Goal: Understand process/instructions

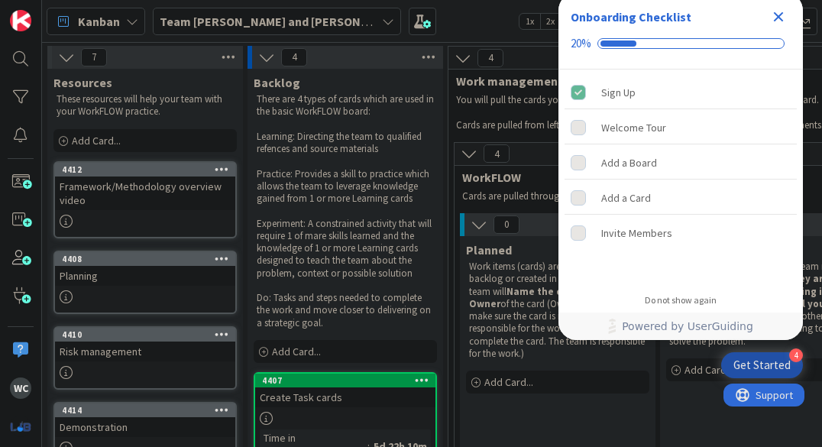
click at [782, 12] on icon "Close Checklist" at bounding box center [779, 17] width 10 height 10
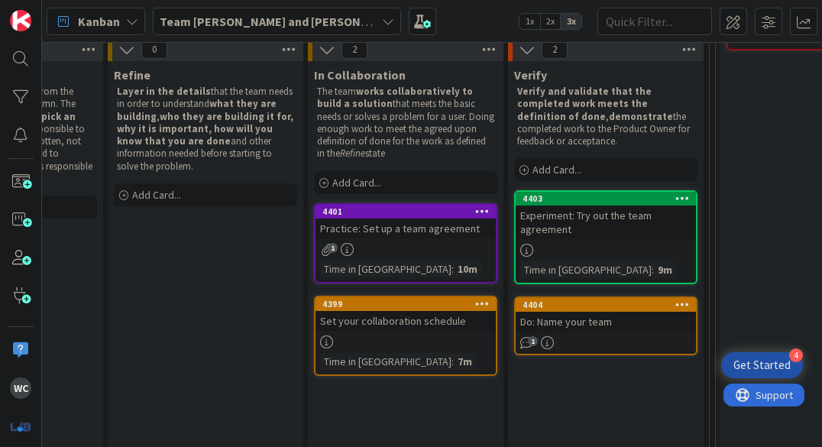
scroll to position [175, 553]
click at [617, 327] on div "Do: Name your team" at bounding box center [605, 322] width 180 height 20
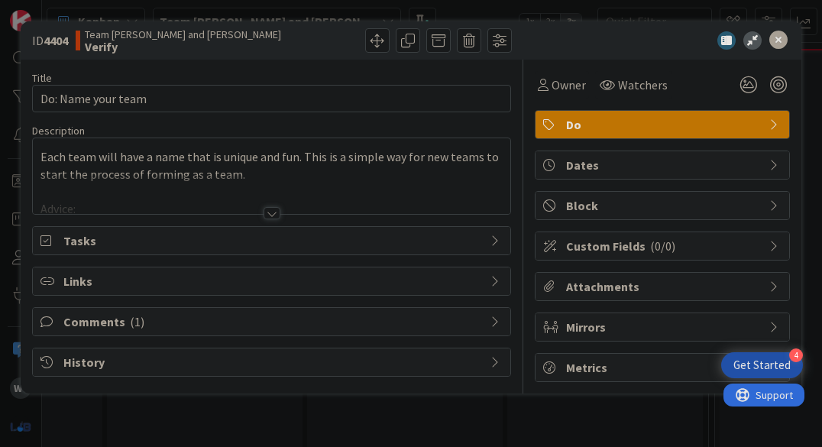
click at [529, 339] on div "Title 18 / 128 Do: Name your team Description Each team will have a name that i…" at bounding box center [411, 221] width 758 height 322
click at [217, 176] on div at bounding box center [271, 194] width 477 height 39
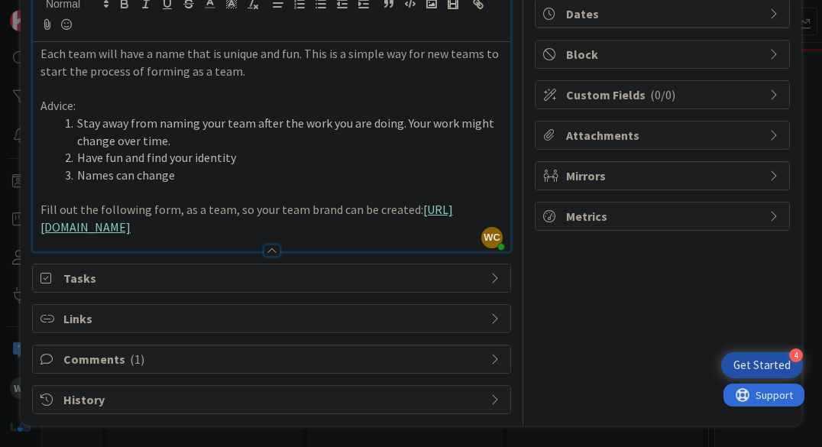
scroll to position [168, 0]
click at [252, 360] on span "Comments ( 1 )" at bounding box center [272, 359] width 419 height 18
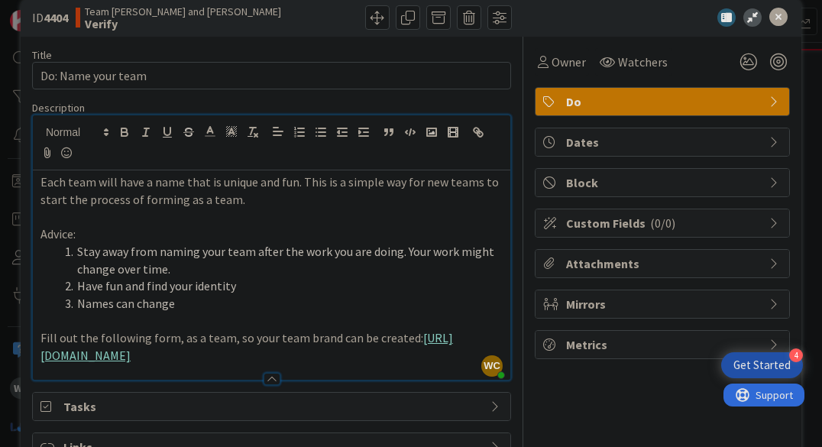
scroll to position [0, 0]
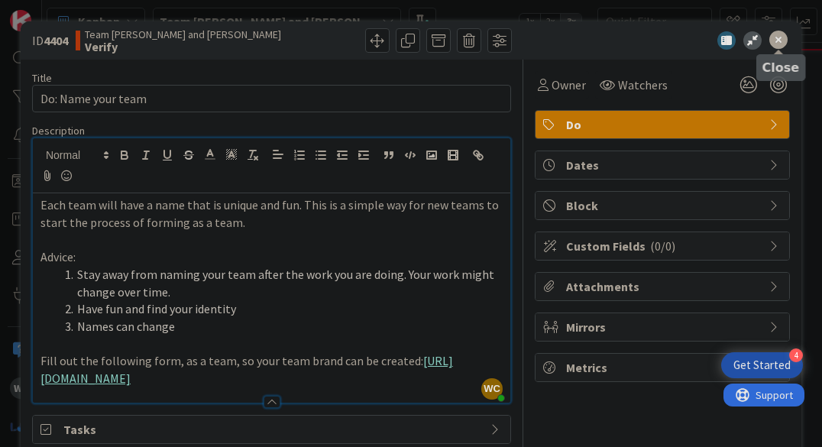
click at [777, 43] on icon at bounding box center [778, 40] width 18 height 18
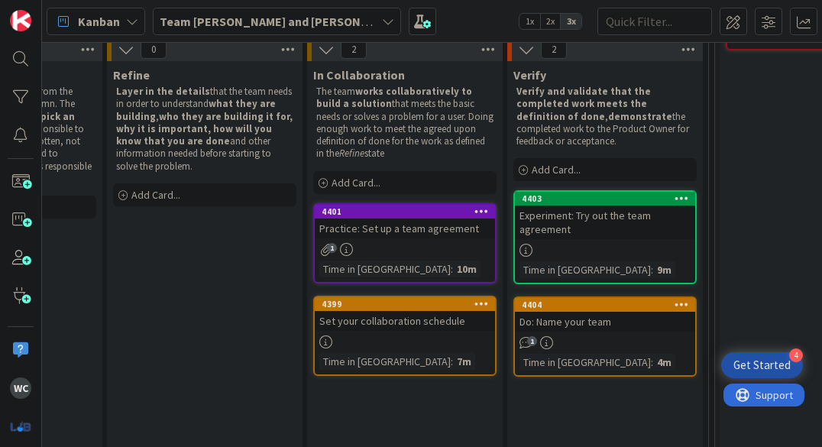
click at [464, 347] on div at bounding box center [405, 341] width 180 height 13
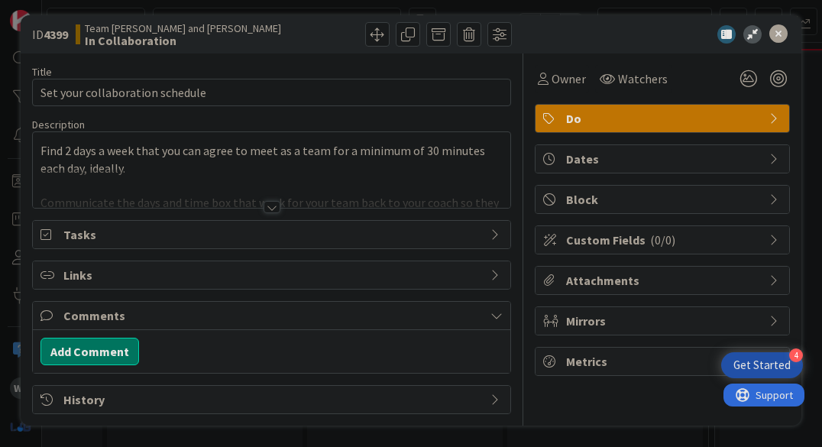
click at [272, 209] on div at bounding box center [272, 207] width 17 height 12
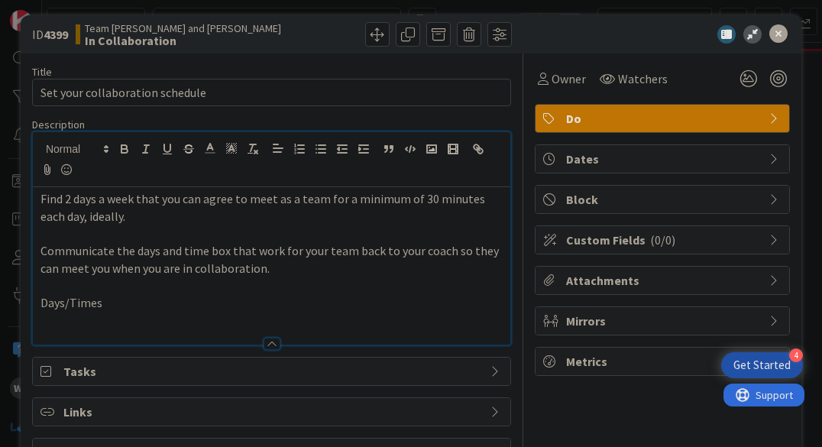
click at [201, 312] on p at bounding box center [271, 321] width 462 height 18
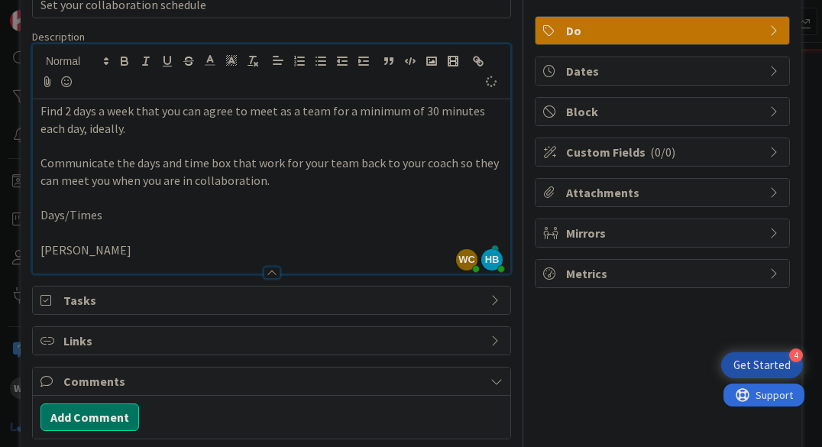
click at [129, 228] on p "To enrich screen reader interactions, please activate Accessibility in Grammarl…" at bounding box center [271, 233] width 462 height 18
click at [176, 254] on p "[DATE]" at bounding box center [271, 250] width 462 height 18
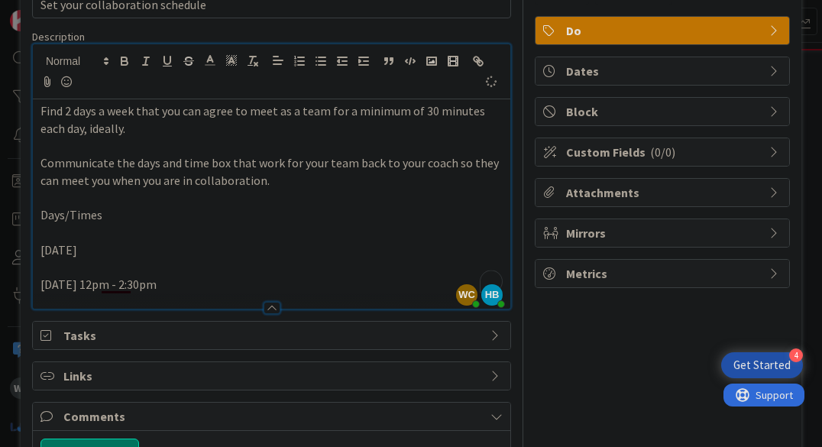
click at [99, 250] on p "[DATE]" at bounding box center [271, 250] width 462 height 18
click at [205, 251] on p "[DATE] 9" at bounding box center [271, 250] width 462 height 18
click at [132, 285] on p "[DATE] 12pm - 2:30pm" at bounding box center [271, 285] width 462 height 18
click at [239, 285] on p "[DATE] 12pm - 2:30pm" at bounding box center [271, 285] width 462 height 18
click at [101, 283] on p "[DATE] 12pm - 2:30pm" at bounding box center [271, 285] width 462 height 18
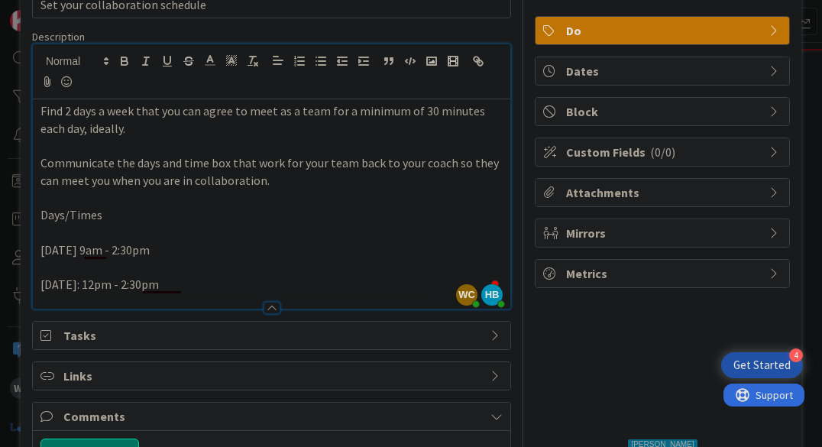
click at [214, 281] on p "[DATE]: 12pm - 2:30pm" at bounding box center [271, 285] width 462 height 18
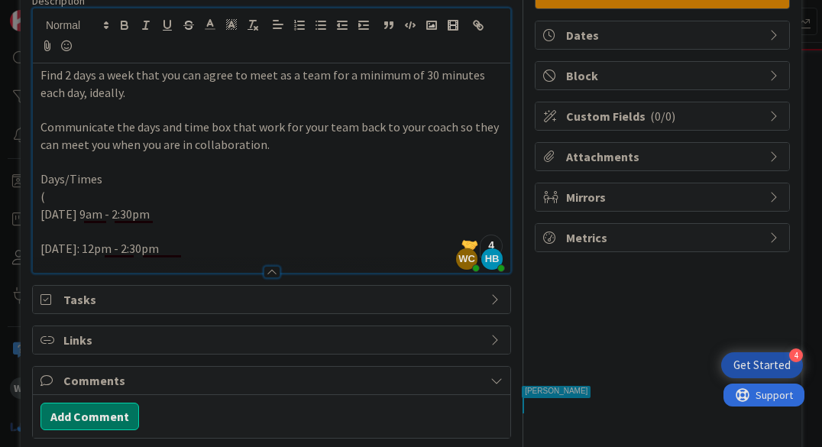
scroll to position [0, 0]
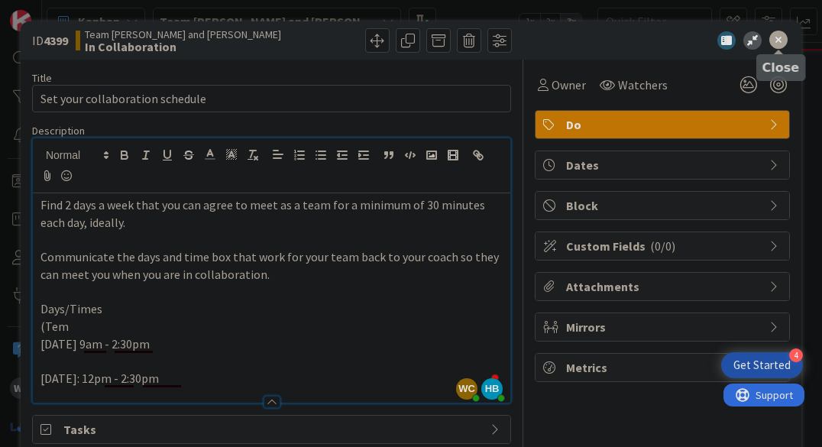
click at [778, 40] on icon at bounding box center [778, 40] width 18 height 18
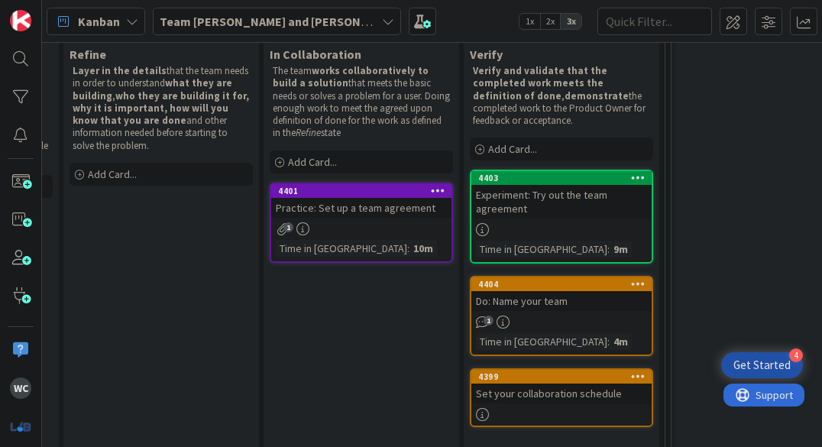
scroll to position [206, 597]
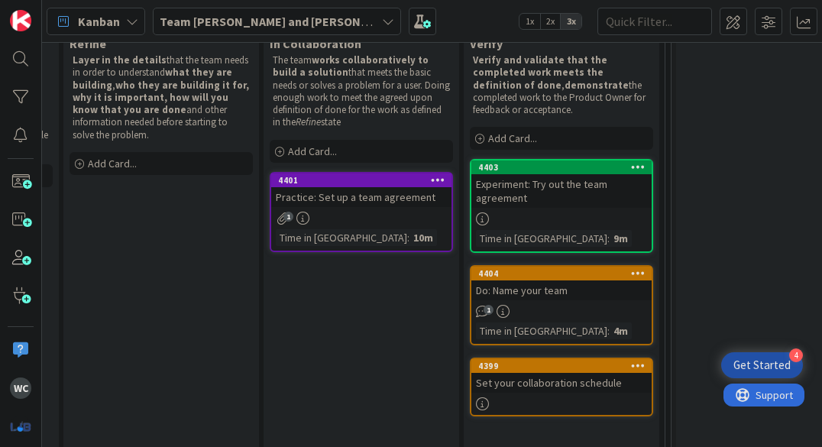
click at [406, 221] on div "1" at bounding box center [361, 218] width 180 height 13
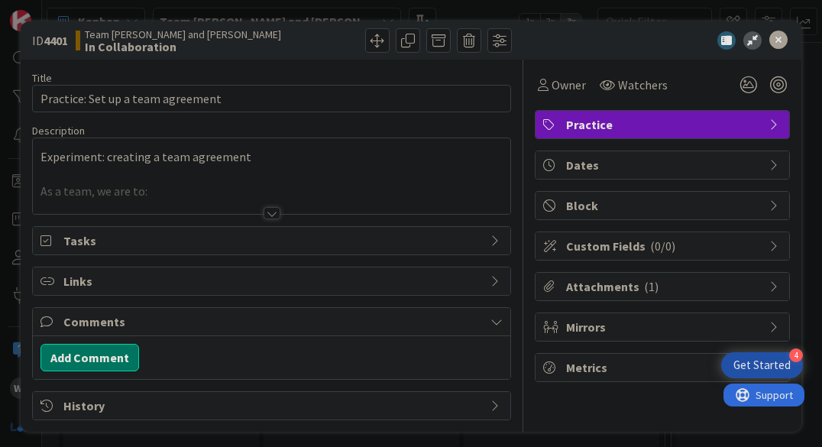
click at [270, 204] on div at bounding box center [271, 194] width 477 height 39
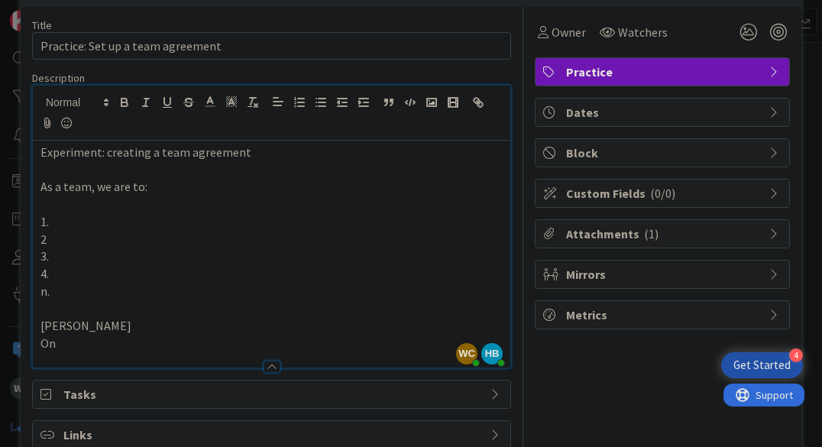
scroll to position [102, 0]
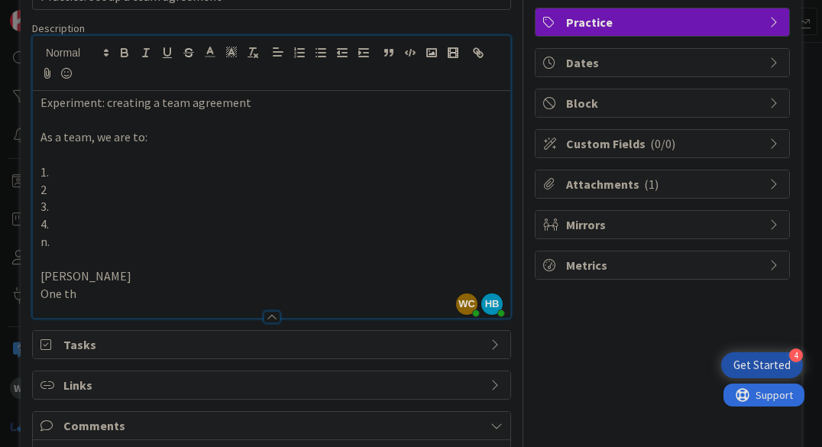
click at [221, 289] on p "One th" at bounding box center [271, 294] width 462 height 18
click at [164, 300] on p "One thing that help" at bounding box center [271, 294] width 462 height 18
click at [212, 287] on p "One thing that helps: Clear" at bounding box center [271, 294] width 462 height 18
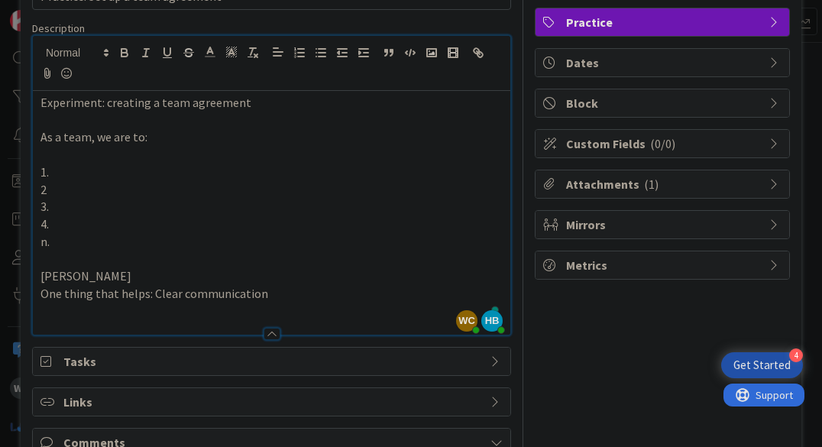
click at [90, 269] on p "[PERSON_NAME]" at bounding box center [271, 276] width 462 height 18
click at [88, 247] on p "n." at bounding box center [271, 242] width 462 height 18
click at [104, 326] on div at bounding box center [271, 327] width 477 height 16
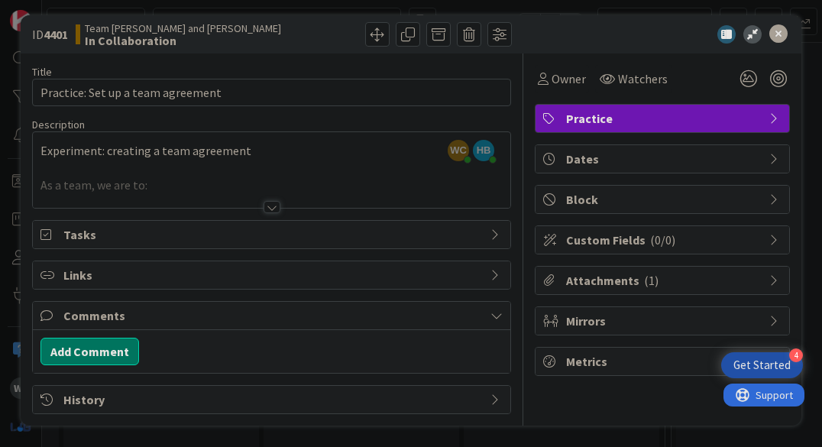
click at [105, 319] on span "Comments" at bounding box center [272, 315] width 419 height 18
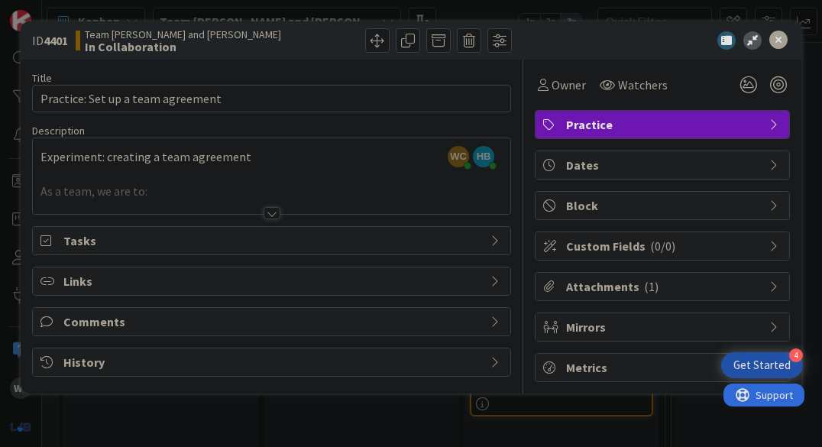
click at [107, 189] on div at bounding box center [271, 194] width 477 height 39
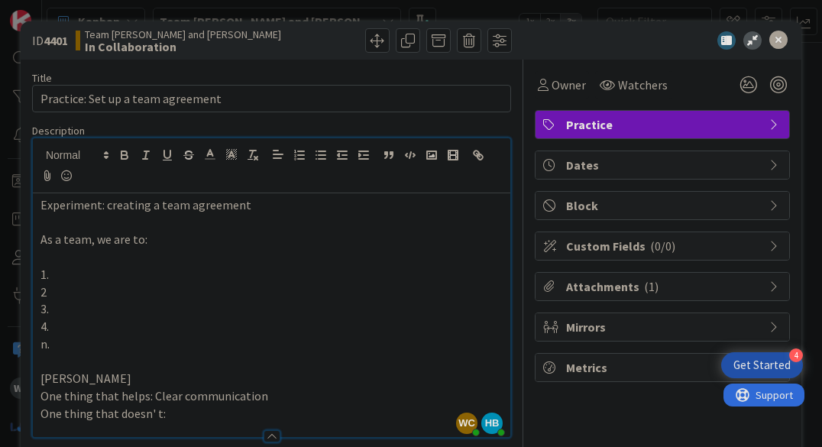
scroll to position [105, 0]
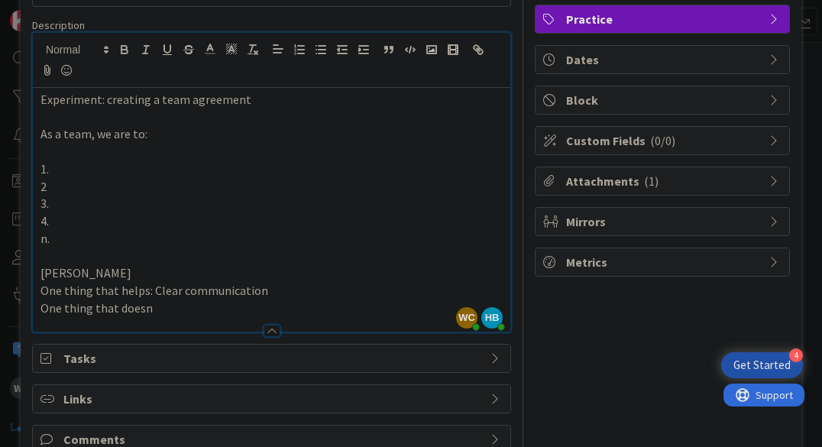
click at [195, 310] on p "One thing that doesn" at bounding box center [271, 308] width 462 height 18
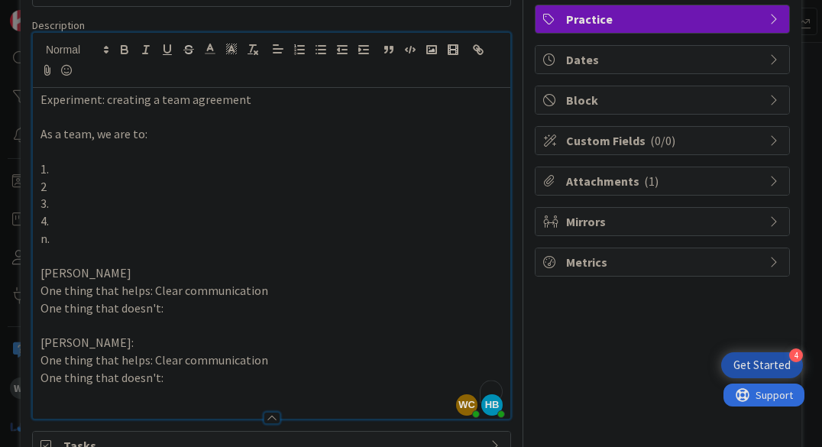
click at [182, 380] on p "One thing that doesn't:" at bounding box center [271, 378] width 462 height 18
click at [267, 361] on p "One thing that helps: Clear communication" at bounding box center [271, 360] width 462 height 18
click at [211, 383] on p "One thing that doesn't:" at bounding box center [271, 378] width 462 height 18
click at [200, 357] on p "One thing that helps:" at bounding box center [271, 360] width 462 height 18
click at [210, 375] on p "One thing that doesn't:" at bounding box center [271, 378] width 462 height 18
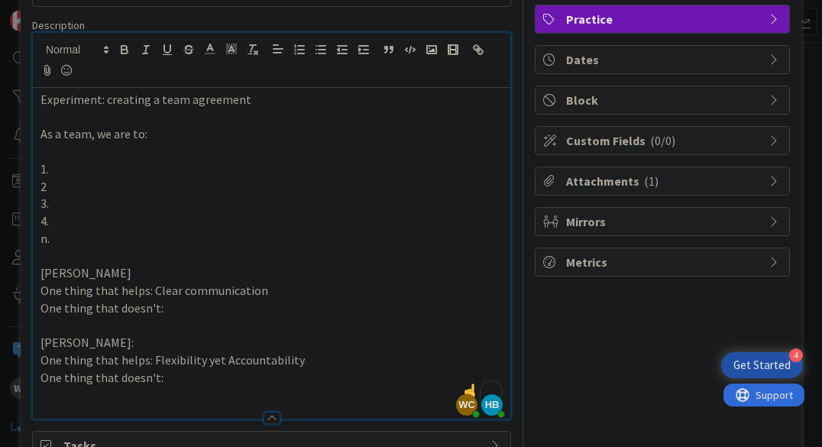
click at [330, 355] on p "One thing that helps: Flexibility yet Accountability" at bounding box center [271, 360] width 462 height 18
click at [262, 380] on p "One thing that doesn't:" at bounding box center [271, 378] width 462 height 18
click at [181, 377] on p "One thing that doesn't:" at bounding box center [271, 378] width 462 height 18
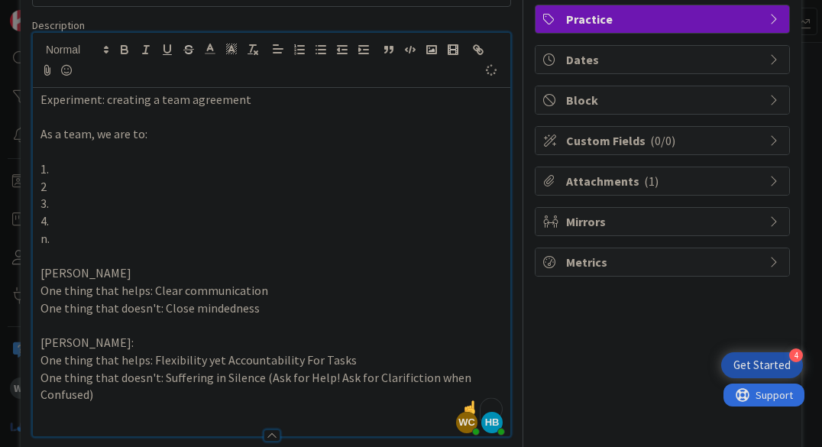
click at [160, 347] on p "[PERSON_NAME]:" at bounding box center [271, 343] width 462 height 18
click at [310, 362] on p "One thing that helps: Flexibility yet Accountability For Tasks" at bounding box center [271, 360] width 462 height 18
click at [341, 363] on p "One thing that helps: Flexibility yet Accountability For Tasks" at bounding box center [271, 360] width 462 height 18
click at [219, 357] on p "One thing that helps: Flexibility yet Accountability For Tasks" at bounding box center [271, 360] width 462 height 18
click at [435, 364] on p "One thing that helps: Flexibility & Accountability For Tasks" at bounding box center [271, 360] width 462 height 18
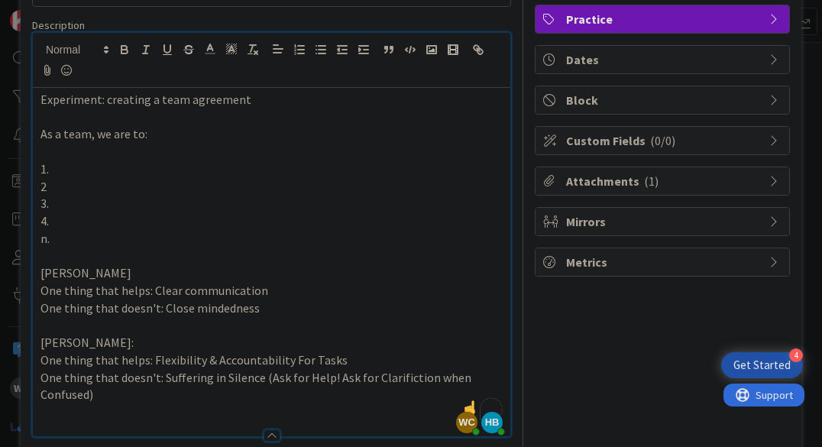
click at [308, 400] on p "One thing that doesn't: Suffering in Silence (Ask for Help! Ask for Clarifictio…" at bounding box center [271, 386] width 462 height 34
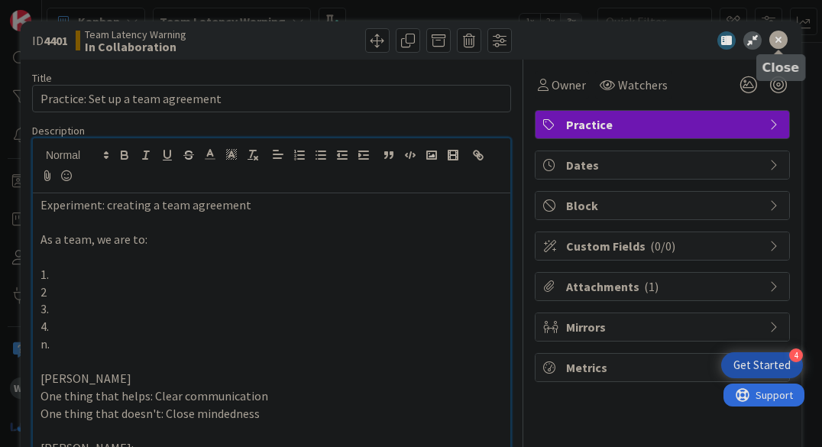
click at [778, 39] on icon at bounding box center [778, 40] width 18 height 18
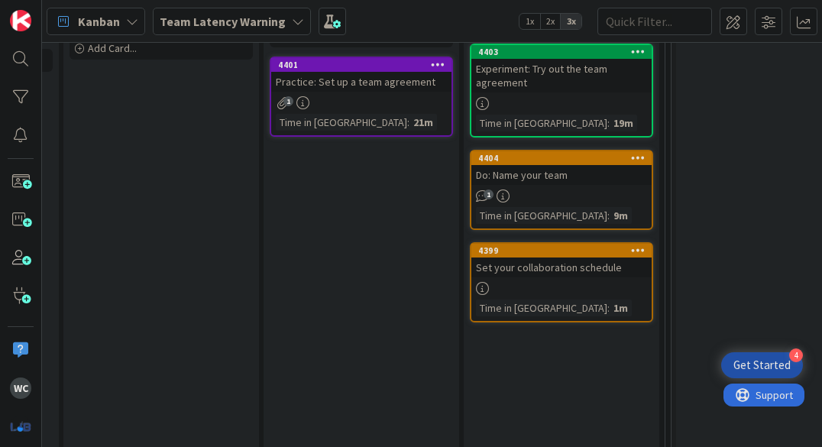
click at [393, 83] on div "Practice: Set up a team agreement" at bounding box center [361, 82] width 180 height 20
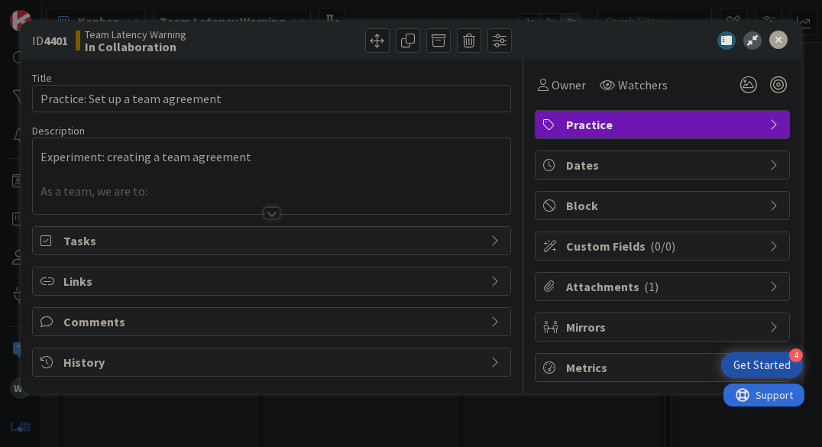
click at [276, 212] on div at bounding box center [272, 213] width 17 height 12
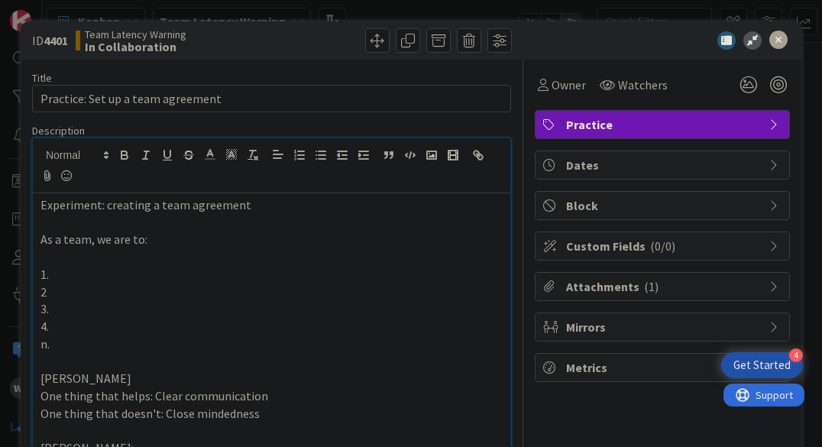
click at [298, 263] on p at bounding box center [271, 257] width 462 height 18
click at [277, 290] on p "2" at bounding box center [271, 292] width 462 height 18
click at [220, 280] on p "1." at bounding box center [271, 275] width 462 height 18
click at [142, 326] on p "4." at bounding box center [271, 327] width 462 height 18
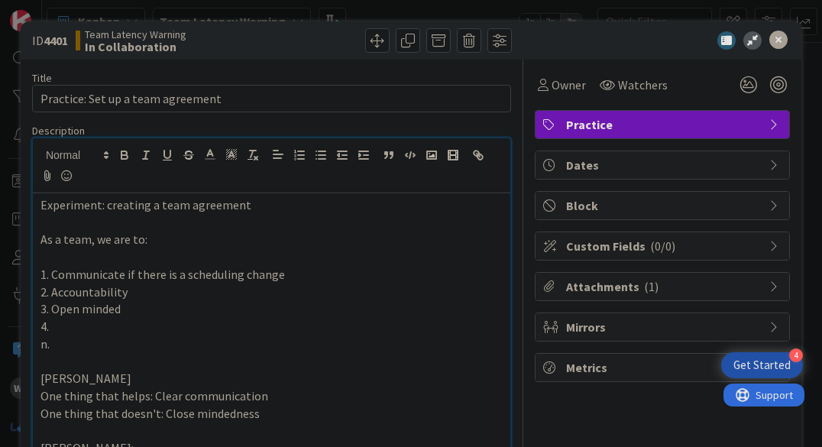
click at [168, 337] on p "n." at bounding box center [271, 344] width 462 height 18
click at [283, 351] on p "n." at bounding box center [271, 344] width 462 height 18
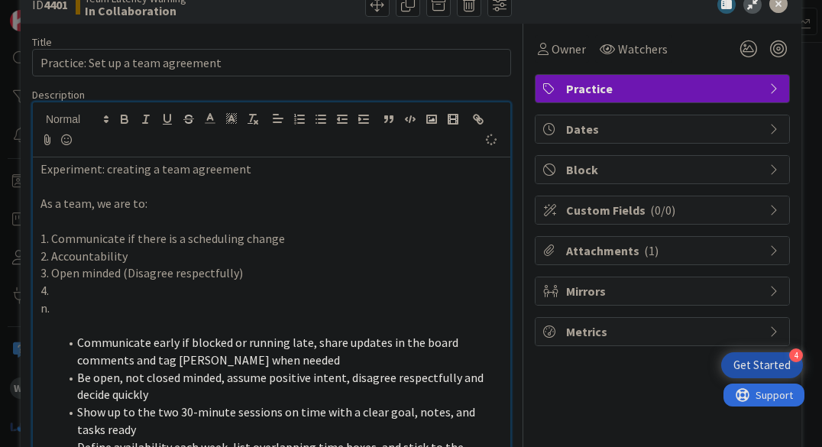
scroll to position [35, 0]
click at [137, 321] on p "To enrich screen reader interactions, please activate Accessibility in Grammarl…" at bounding box center [271, 326] width 462 height 18
click at [77, 344] on span "Communicate early if blocked or running late, share updates in the board commen…" at bounding box center [268, 351] width 383 height 33
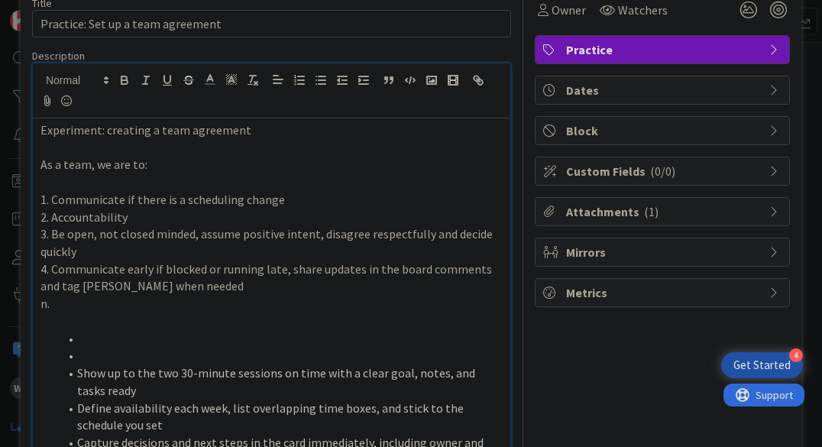
scroll to position [73, 0]
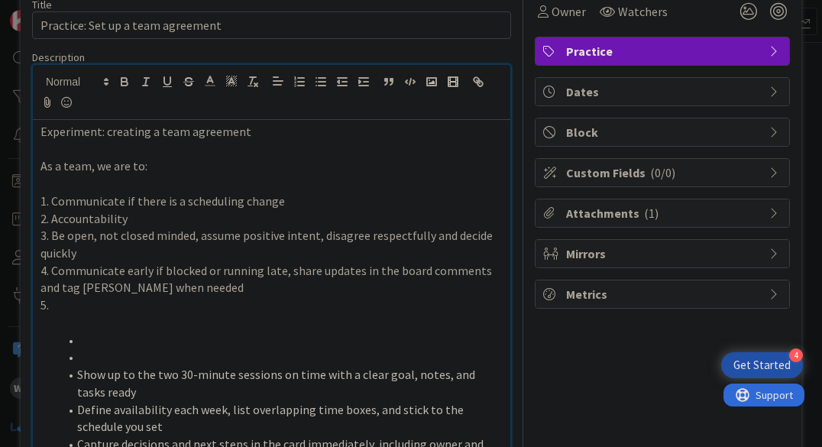
click at [121, 357] on li "To enrich screen reader interactions, please activate Accessibility in Grammarl…" at bounding box center [281, 357] width 444 height 18
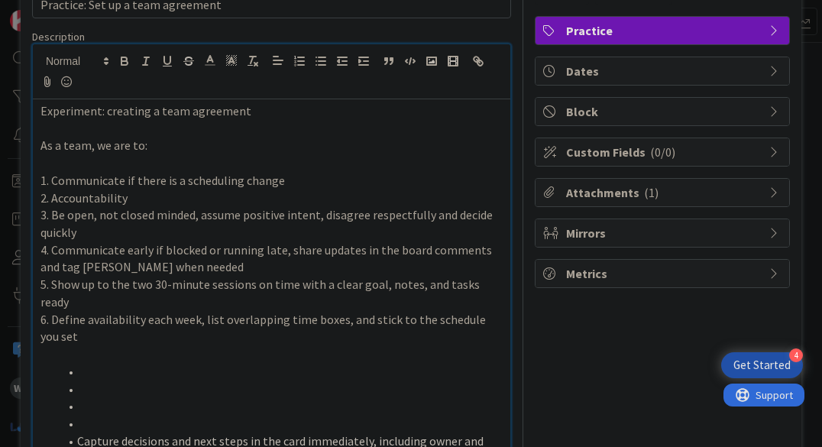
scroll to position [93, 0]
click at [101, 416] on li "To enrich screen reader interactions, please activate Accessibility in Grammarl…" at bounding box center [281, 425] width 444 height 18
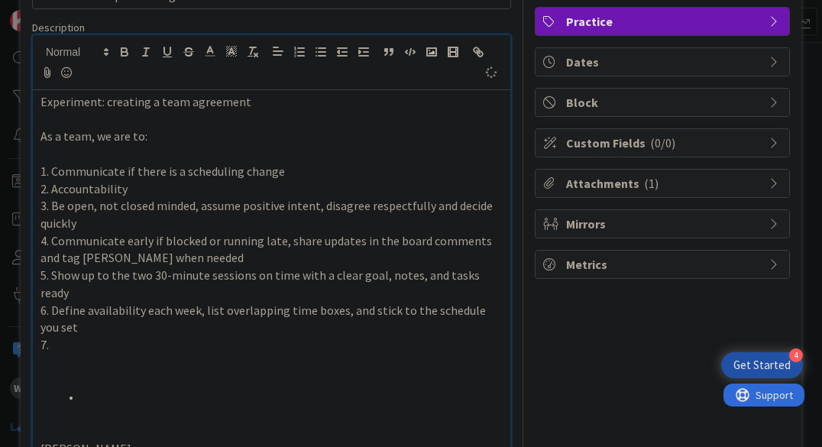
scroll to position [79, 0]
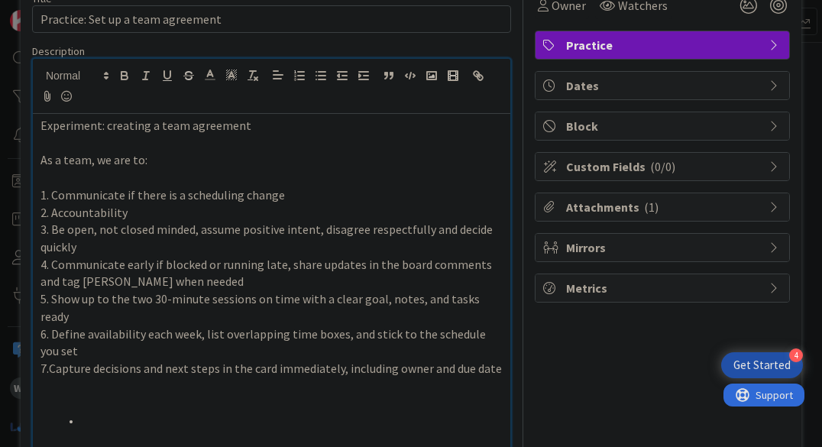
click at [87, 412] on li "To enrich screen reader interactions, please activate Accessibility in Grammarl…" at bounding box center [281, 421] width 444 height 18
click at [51, 377] on p "*. d authentic" at bounding box center [271, 386] width 462 height 18
click at [111, 395] on p "To enrich screen reader interactions, please activate Accessibility in Grammarl…" at bounding box center [271, 404] width 462 height 18
click at [50, 377] on p "d authentic" at bounding box center [271, 386] width 462 height 18
click at [161, 395] on p "To enrich screen reader interactions, please activate Accessibility in Grammarl…" at bounding box center [271, 404] width 462 height 18
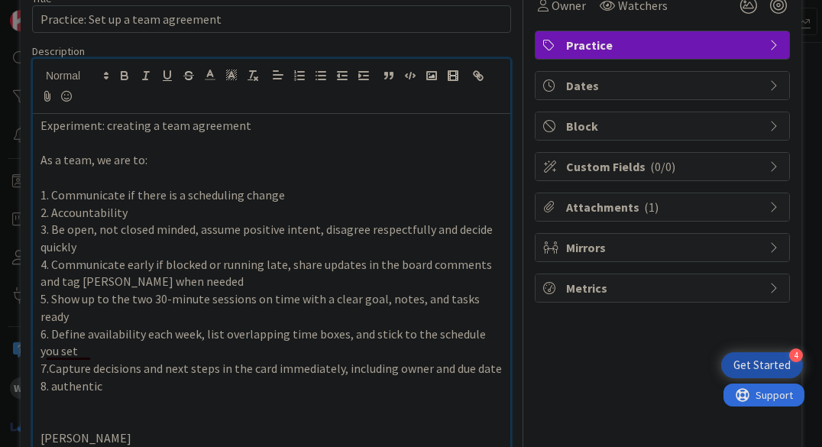
click at [50, 377] on p "8. authentic" at bounding box center [271, 386] width 462 height 18
click at [173, 377] on p "8. Be authentic" at bounding box center [271, 386] width 462 height 18
click at [190, 412] on p "To enrich screen reader interactions, please activate Accessibility in Grammarl…" at bounding box center [271, 421] width 462 height 18
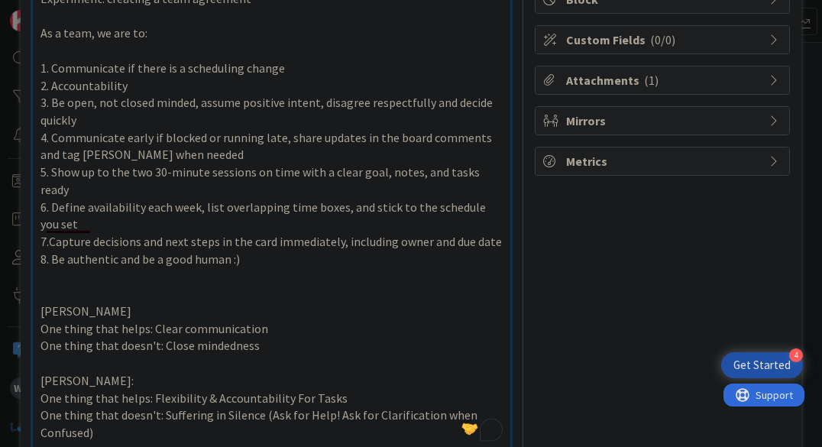
click at [194, 372] on p "[PERSON_NAME]:" at bounding box center [271, 381] width 462 height 18
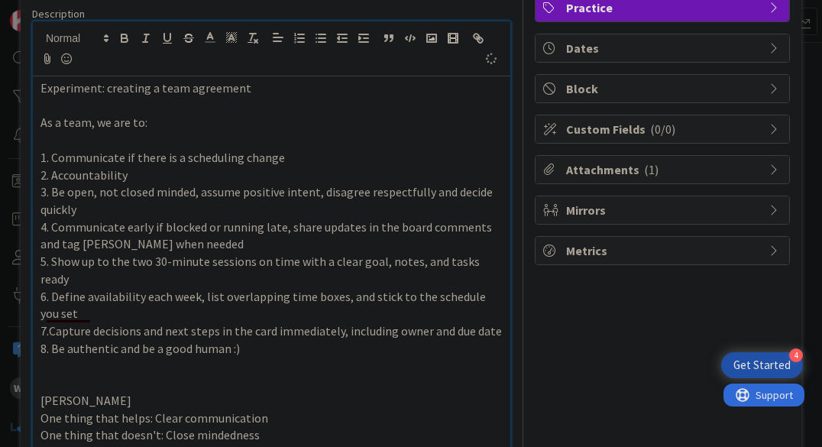
scroll to position [116, 0]
click at [171, 375] on p "To enrich screen reader interactions, please activate Accessibility in Grammarl…" at bounding box center [271, 384] width 462 height 18
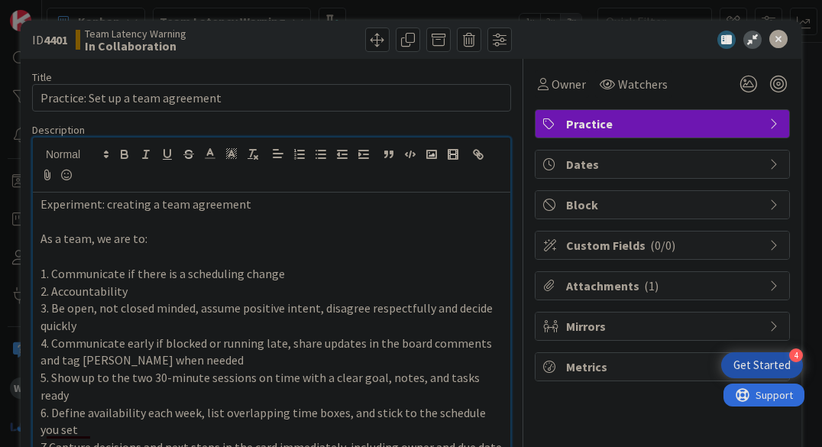
scroll to position [0, 0]
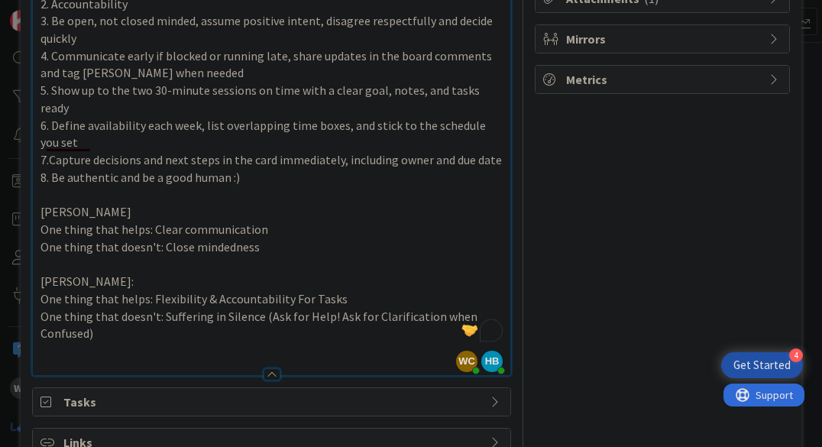
click at [252, 151] on p "7.Capture decisions and next steps in the card immediately, including owner and…" at bounding box center [271, 160] width 462 height 18
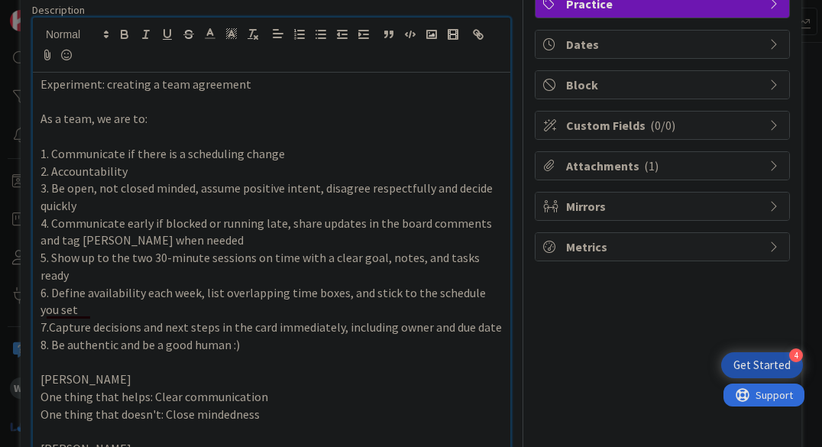
scroll to position [106, 0]
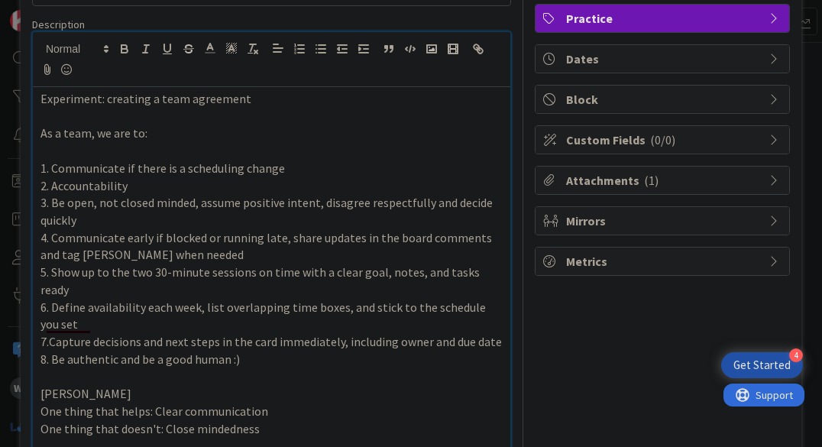
click at [262, 351] on p "8. Be authentic and be a good human :)" at bounding box center [271, 360] width 462 height 18
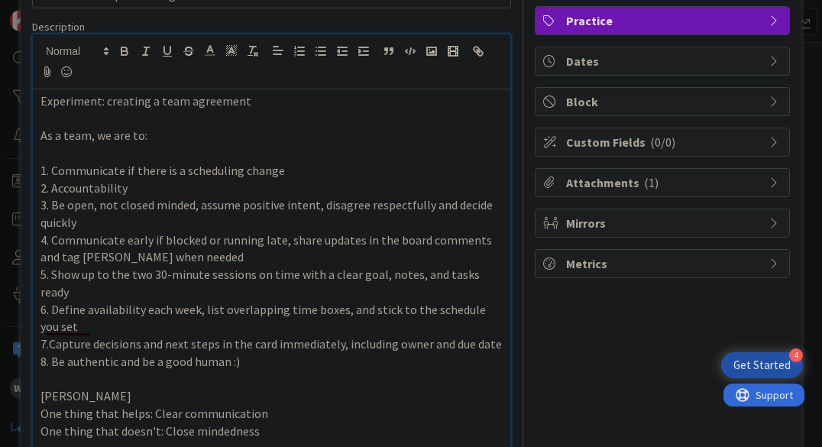
scroll to position [101, 0]
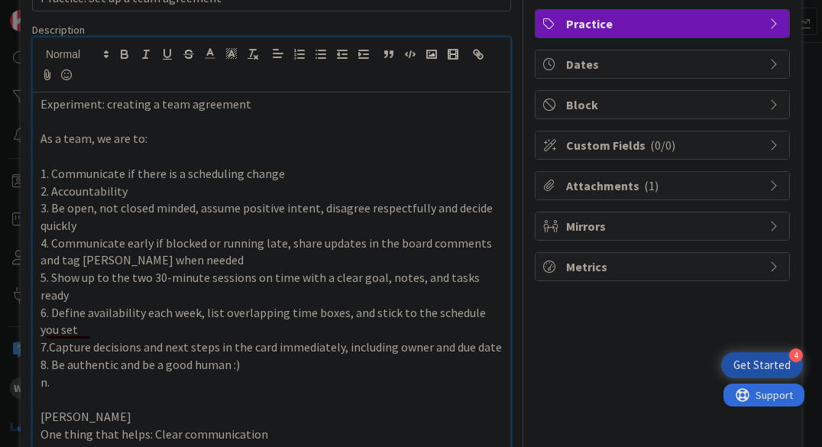
click at [354, 338] on p "7.Capture decisions and next steps in the card immediately, including owner and…" at bounding box center [271, 347] width 462 height 18
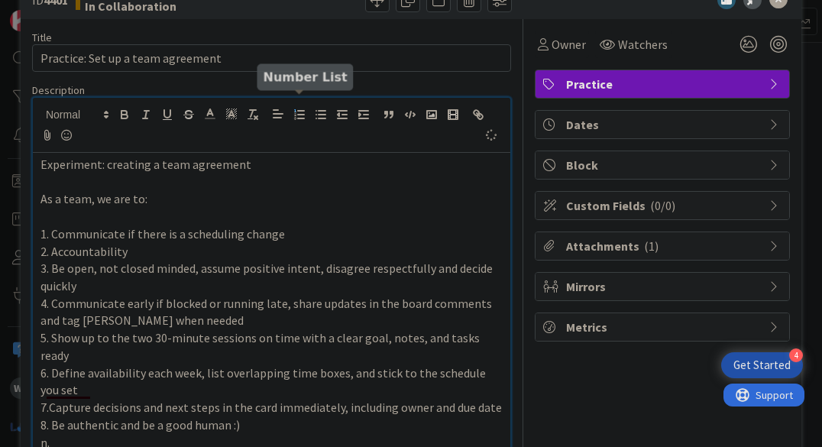
scroll to position [0, 0]
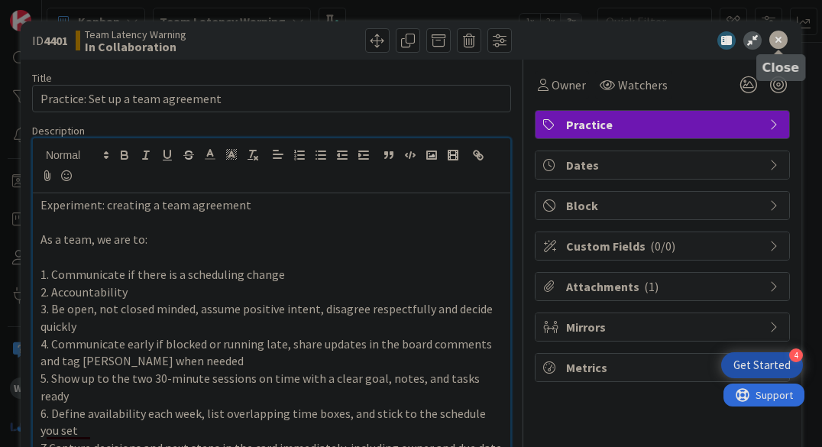
click at [778, 37] on icon at bounding box center [778, 40] width 18 height 18
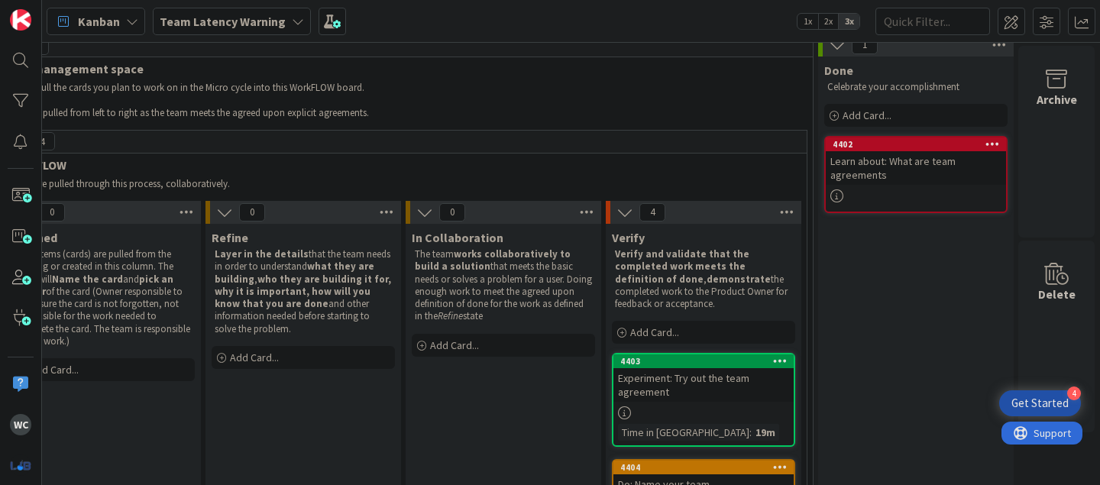
scroll to position [0, 454]
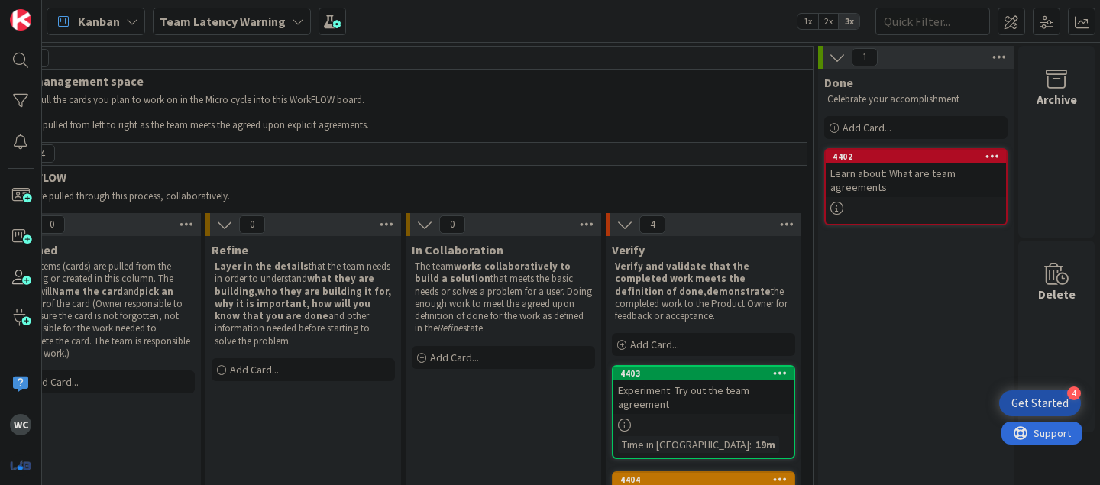
click at [821, 205] on div at bounding box center [916, 208] width 180 height 13
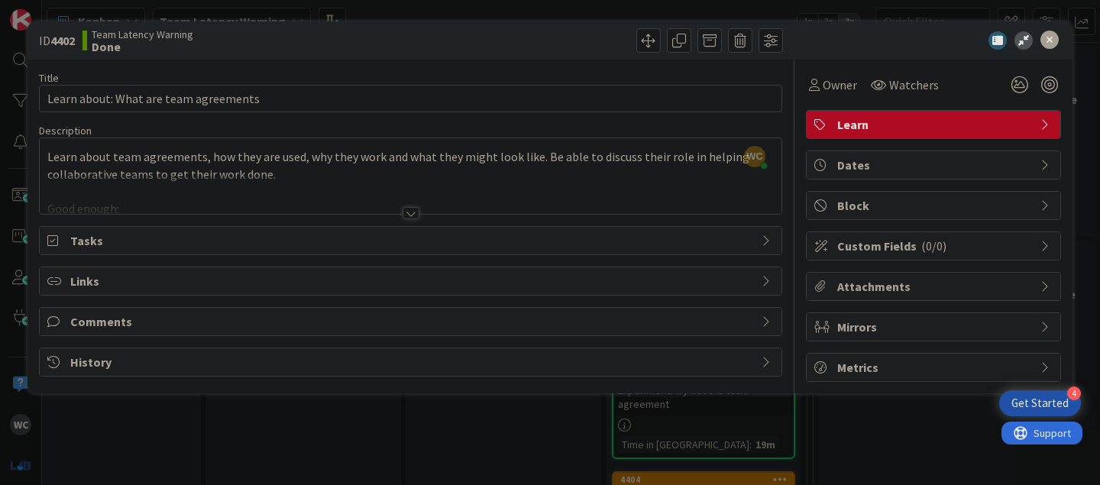
click at [409, 211] on div at bounding box center [411, 213] width 17 height 12
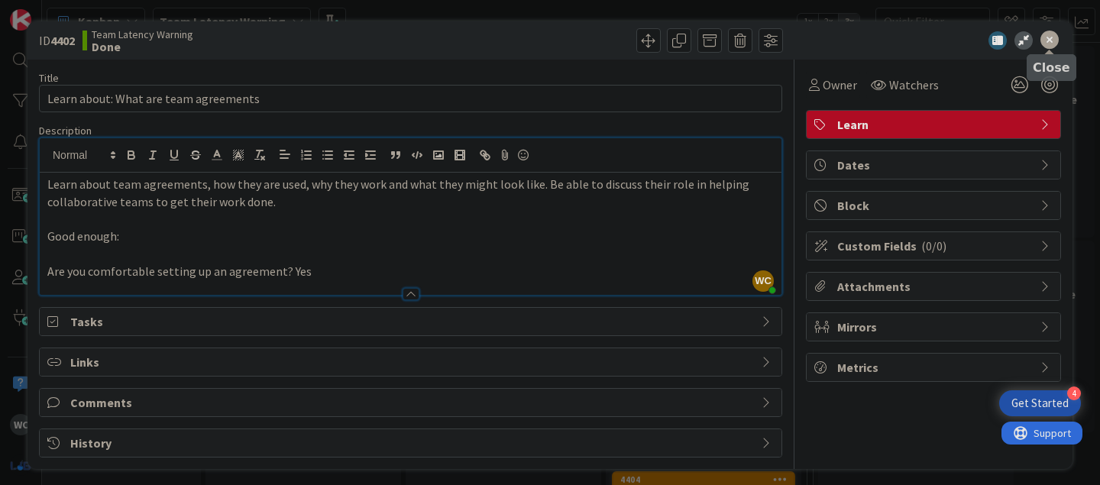
click at [821, 40] on icon at bounding box center [1049, 40] width 18 height 18
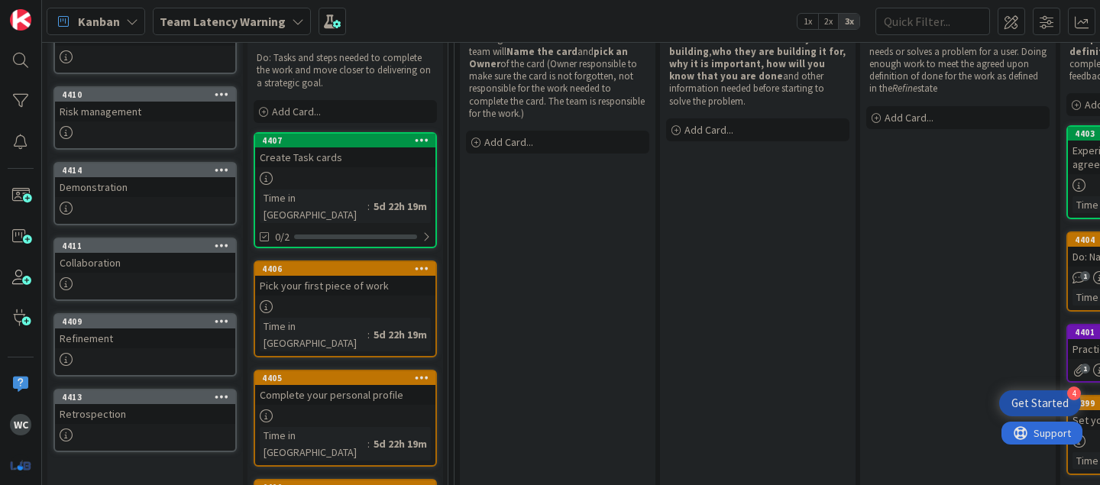
scroll to position [283, 0]
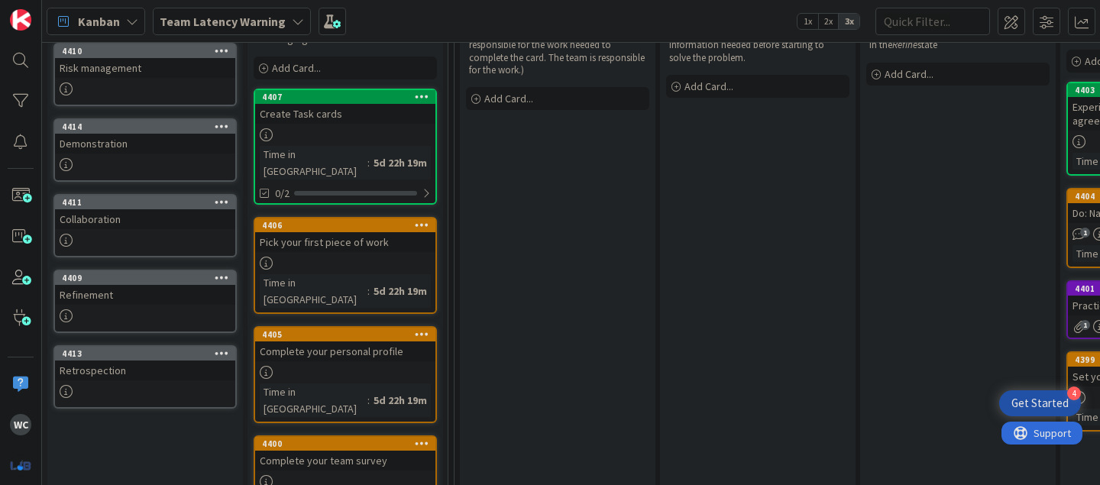
click at [382, 446] on div "Complete your team survey" at bounding box center [345, 461] width 180 height 20
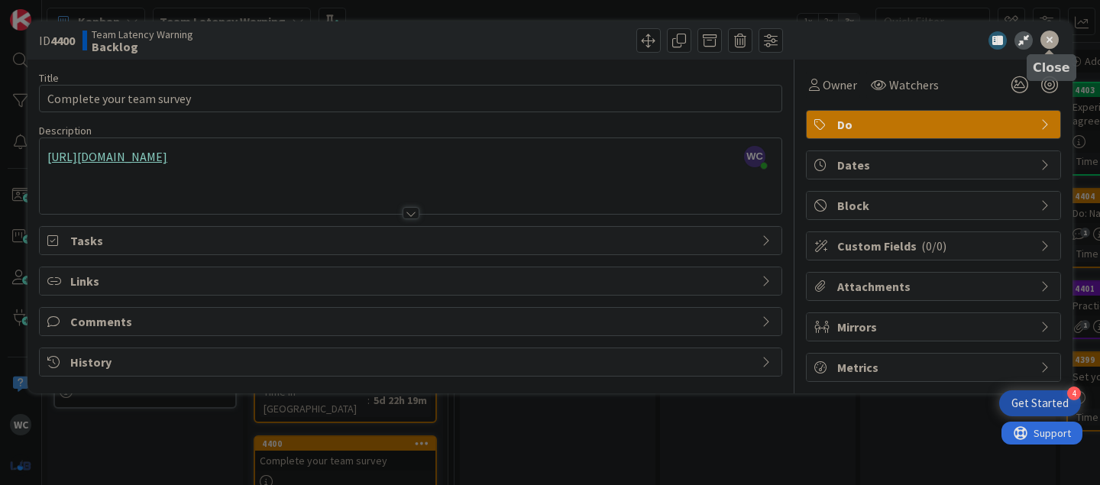
click at [821, 37] on icon at bounding box center [1049, 40] width 18 height 18
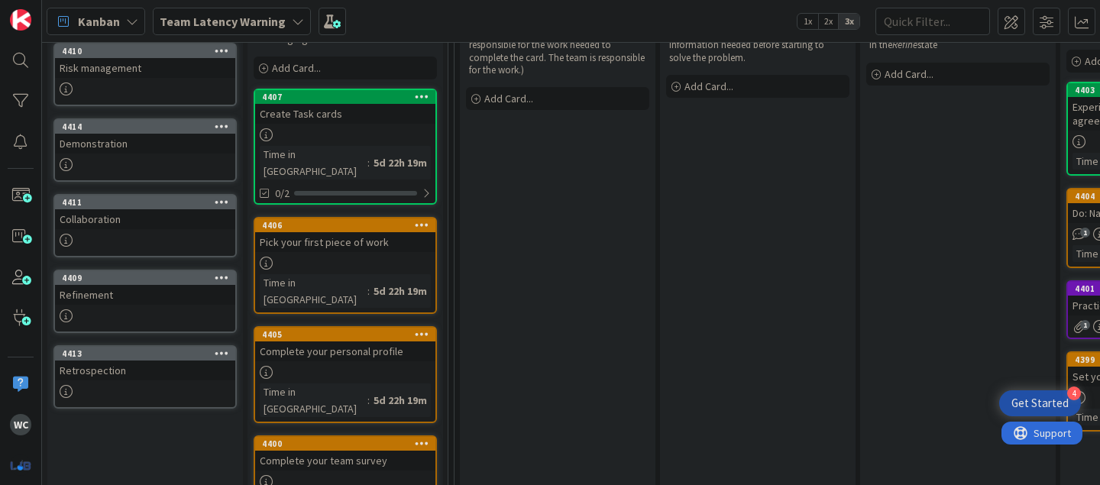
click at [381, 366] on div at bounding box center [345, 372] width 180 height 13
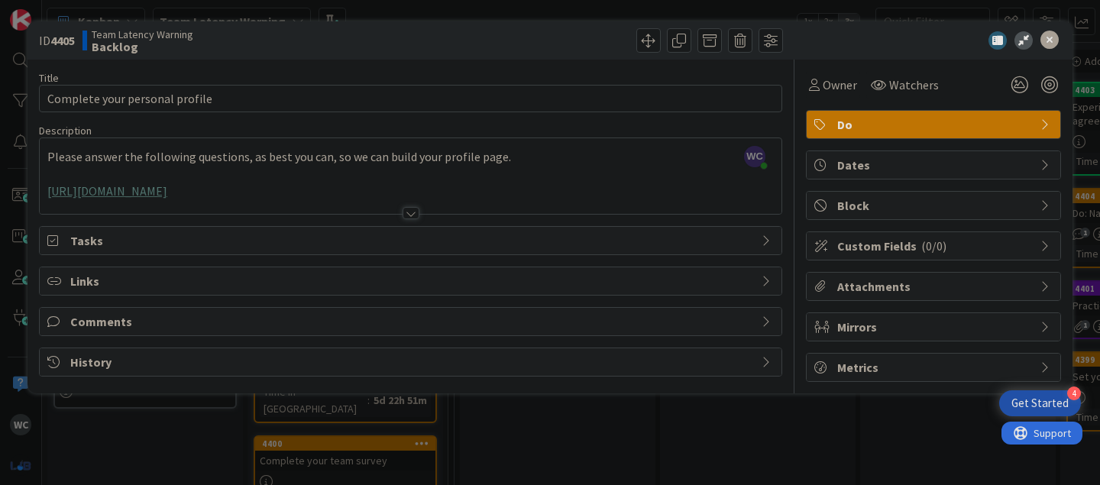
click at [341, 188] on div at bounding box center [411, 194] width 742 height 39
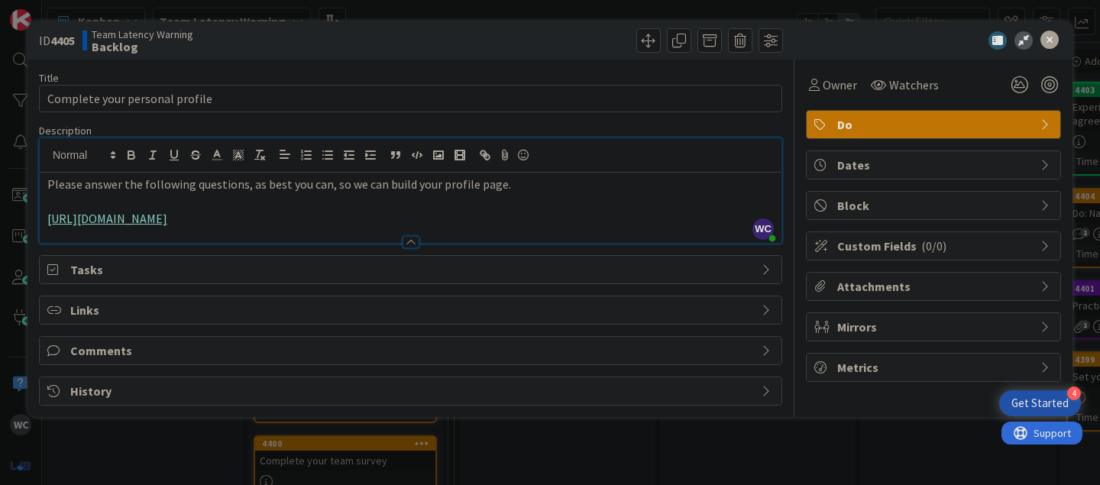
click at [167, 218] on link "[URL][DOMAIN_NAME]" at bounding box center [107, 218] width 120 height 15
click at [338, 252] on link "[URL][DOMAIN_NAME]" at bounding box center [342, 248] width 105 height 20
drag, startPoint x: 1047, startPoint y: 37, endPoint x: 1026, endPoint y: 41, distance: 21.9
click at [821, 37] on icon at bounding box center [1049, 40] width 18 height 18
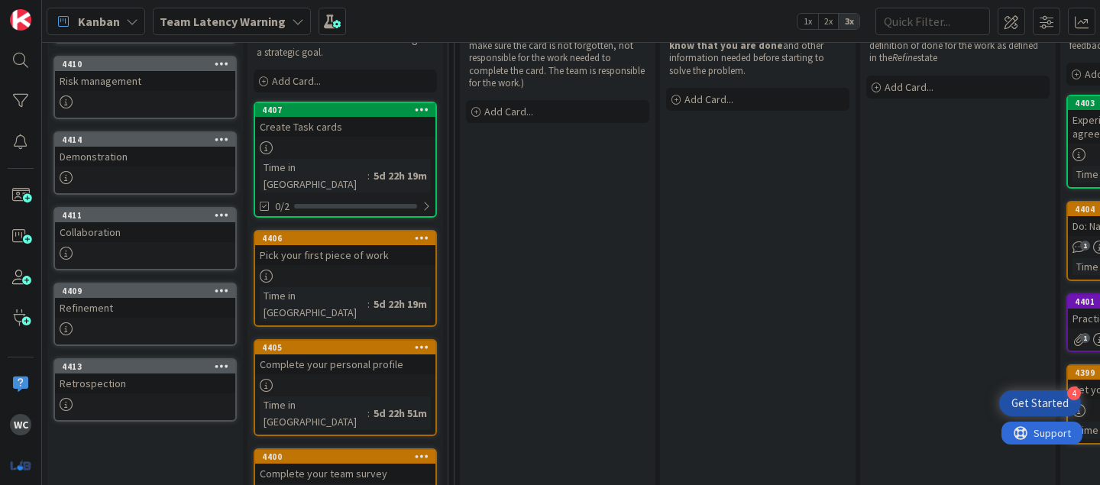
scroll to position [283, 0]
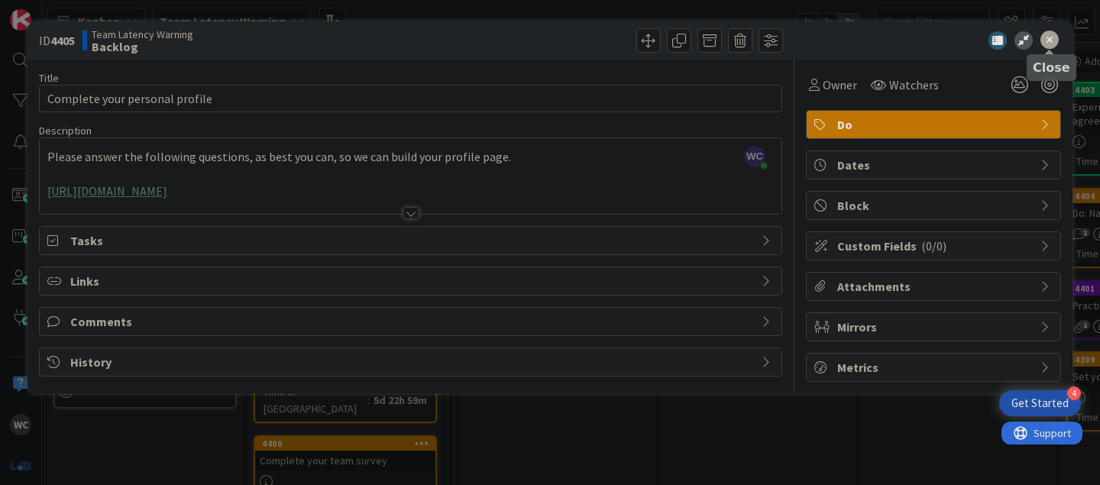
click at [821, 40] on icon at bounding box center [1049, 40] width 18 height 18
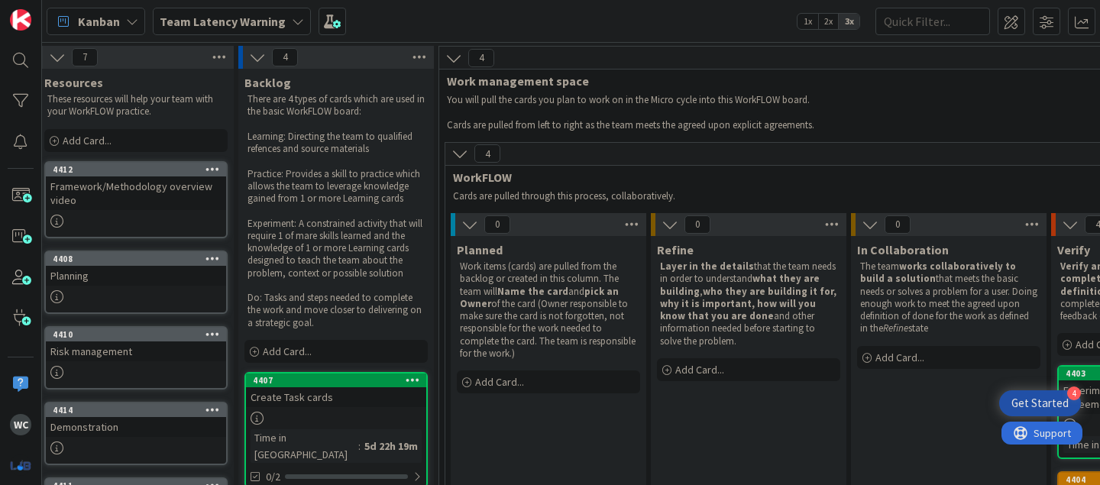
scroll to position [0, 3]
